Goal: Task Accomplishment & Management: Use online tool/utility

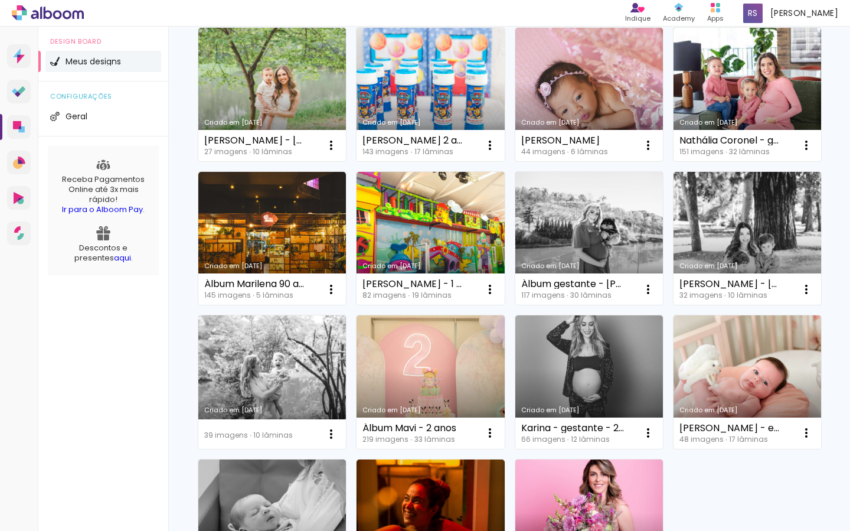
scroll to position [143, 0]
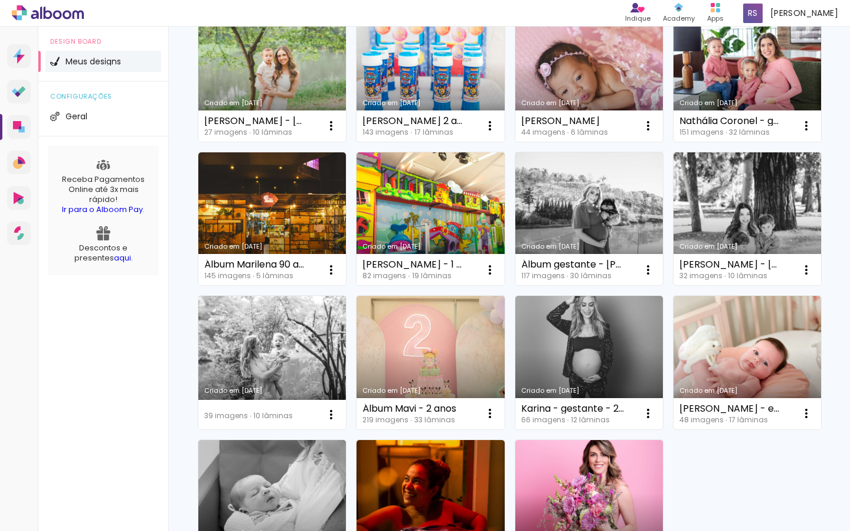
click at [589, 328] on link "Criado em [DATE]" at bounding box center [589, 362] width 148 height 133
